Goal: Information Seeking & Learning: Check status

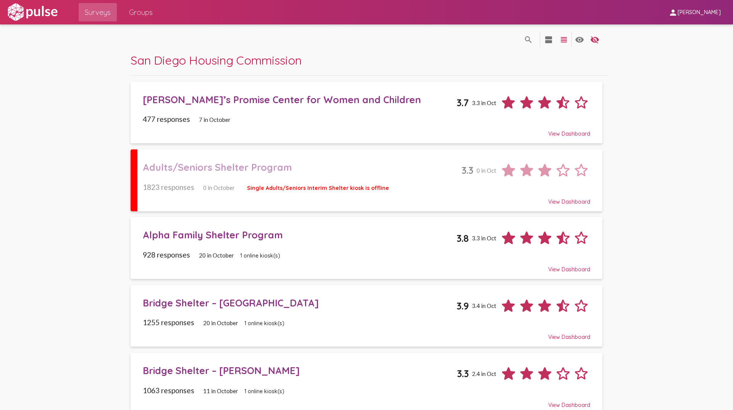
click at [620, 100] on pl-site-list-view "search_off search view_agenda view_headline visibility visibility_off settings …" at bounding box center [366, 357] width 733 height 667
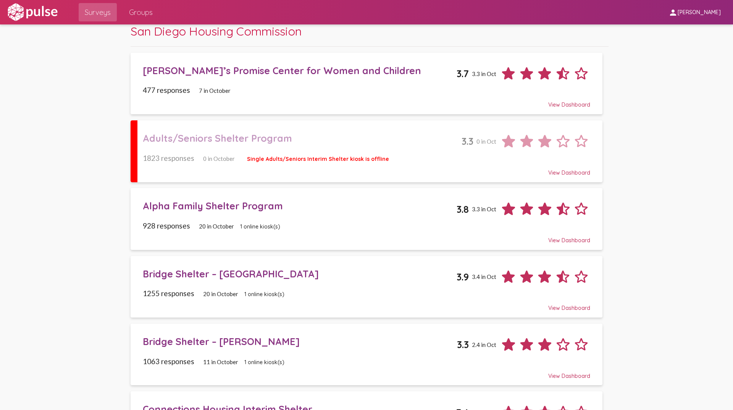
scroll to position [38, 0]
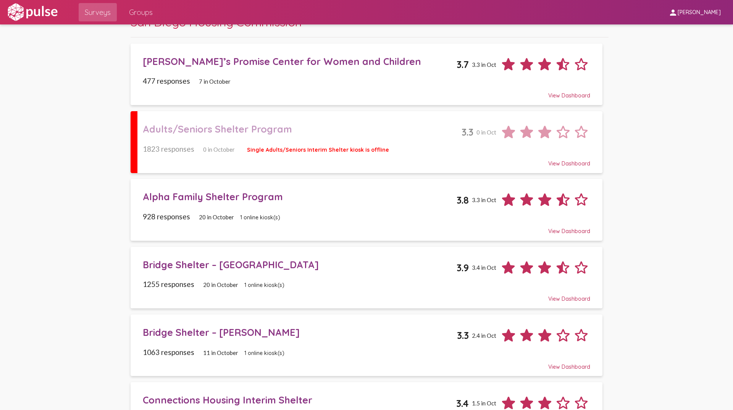
click at [182, 128] on div "Adults/Seniors Shelter Program" at bounding box center [302, 129] width 319 height 12
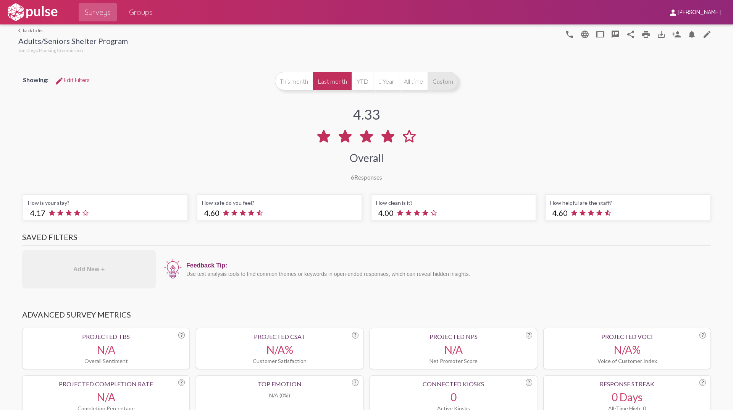
click at [433, 83] on button "Custom" at bounding box center [442, 81] width 31 height 18
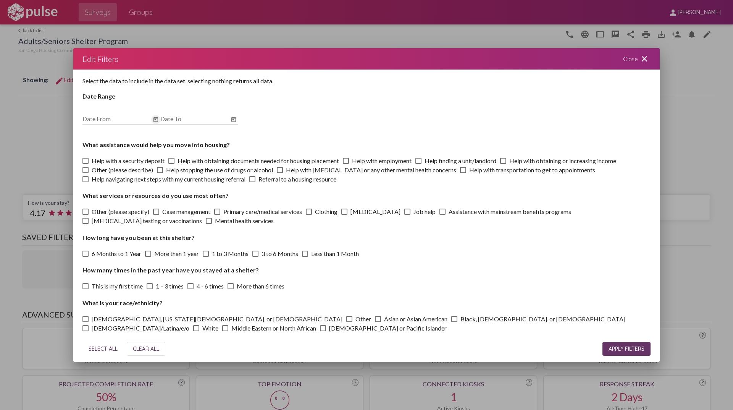
click at [155, 116] on icon "Open calendar" at bounding box center [156, 119] width 6 height 9
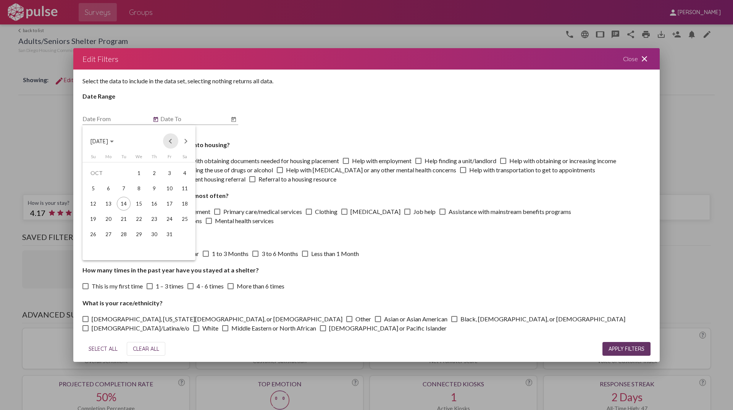
click at [174, 140] on button "Previous month" at bounding box center [170, 140] width 15 height 15
click at [121, 189] on div "1" at bounding box center [124, 188] width 14 height 14
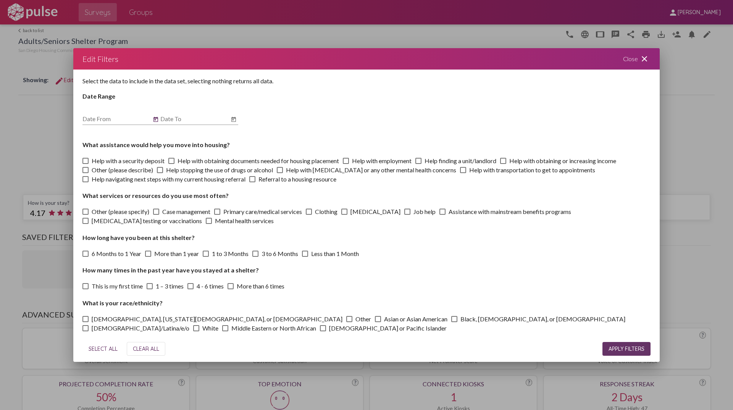
type input "[DATE]"
click at [235, 118] on icon "Open calendar" at bounding box center [233, 119] width 5 height 5
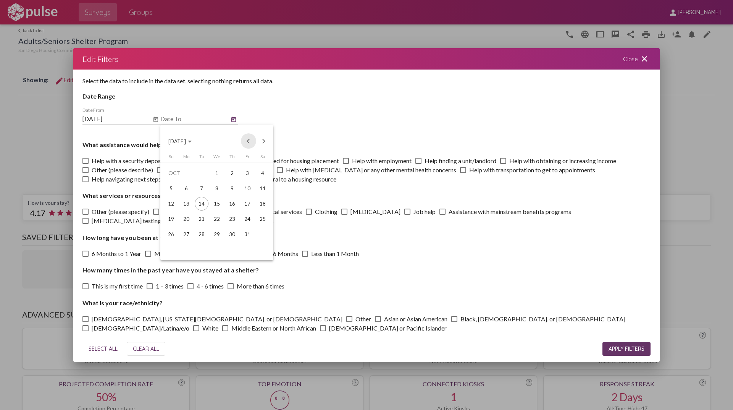
click at [247, 137] on button "Previous month" at bounding box center [248, 140] width 15 height 15
click at [202, 250] on div "30" at bounding box center [202, 249] width 14 height 14
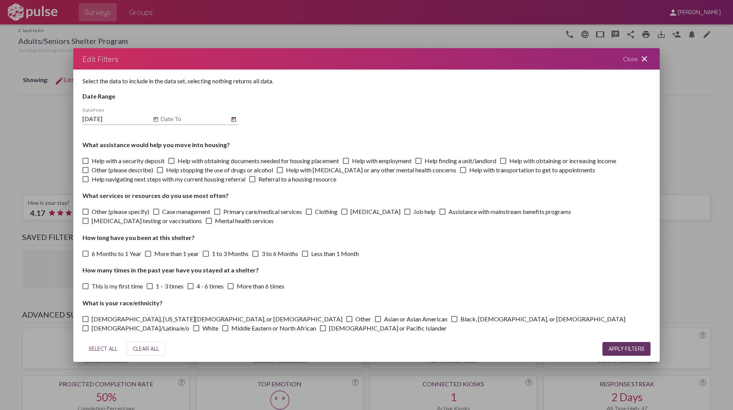
type input "[DATE]"
click at [106, 343] on button "SELECT ALL" at bounding box center [102, 349] width 41 height 14
checkbox input "true"
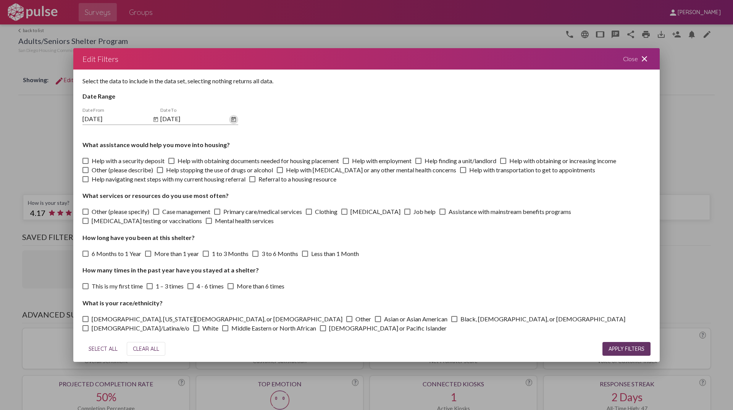
checkbox input "true"
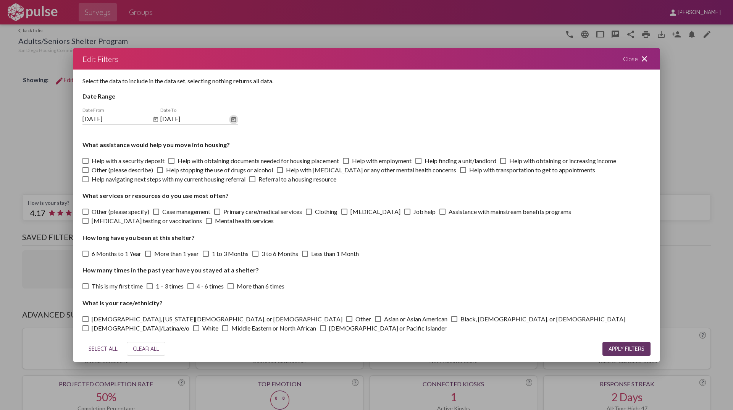
checkbox input "true"
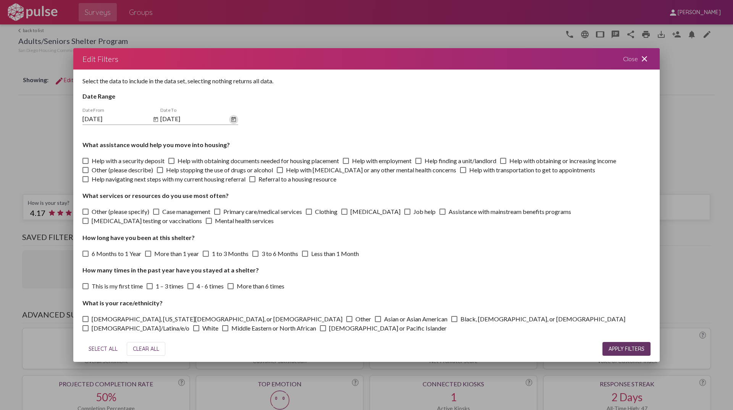
checkbox input "true"
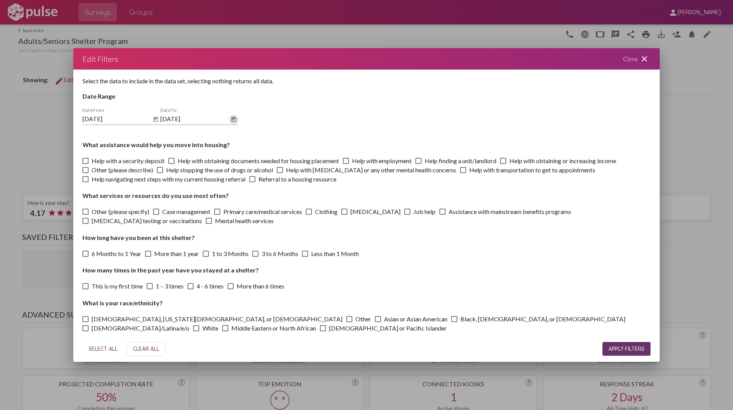
checkbox input "true"
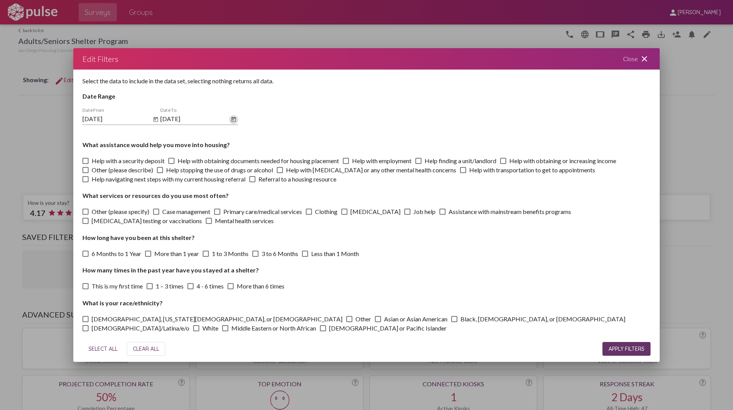
checkbox input "true"
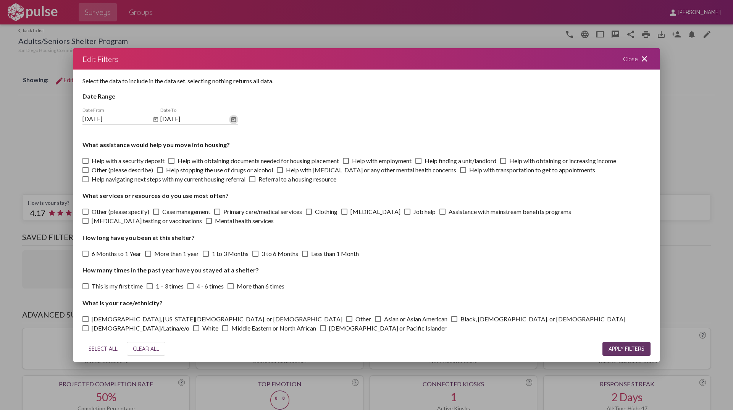
checkbox input "true"
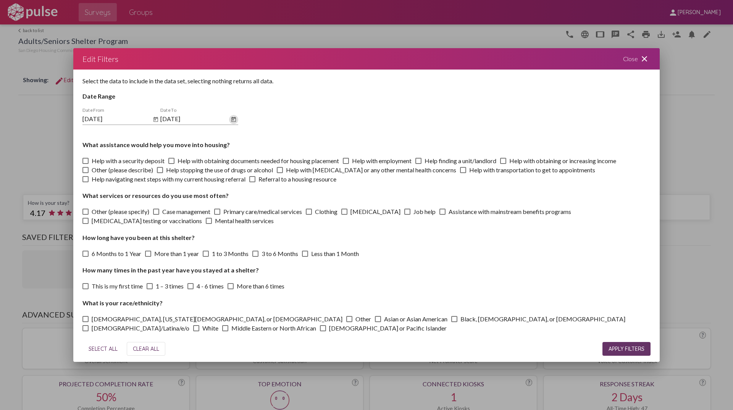
checkbox input "true"
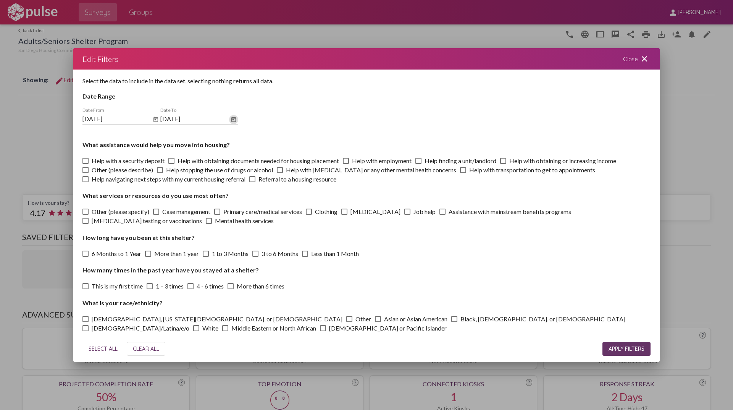
checkbox input "true"
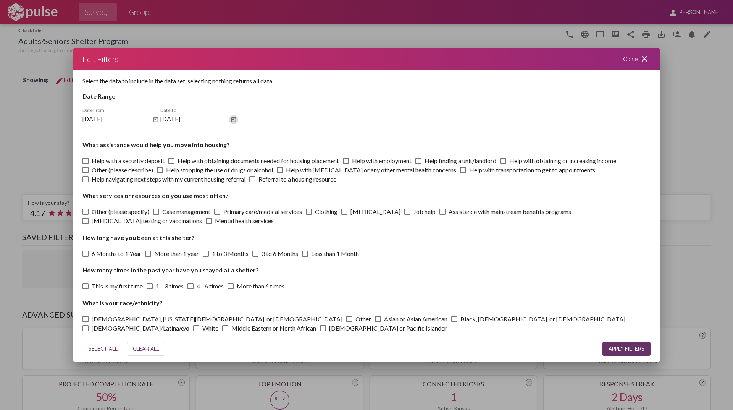
checkbox input "true"
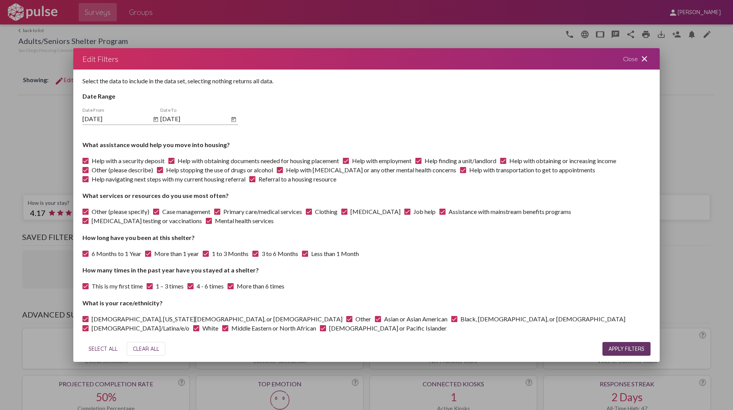
click at [616, 348] on span "APPLY FILTERS" at bounding box center [626, 348] width 36 height 7
